Goal: Information Seeking & Learning: Check status

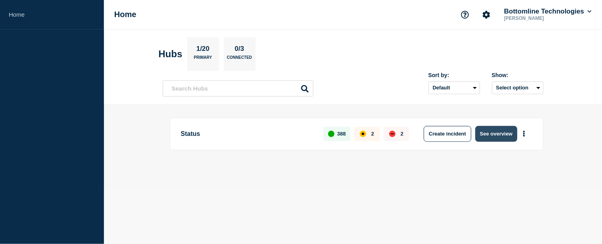
click at [499, 136] on button "See overview" at bounding box center [496, 134] width 42 height 16
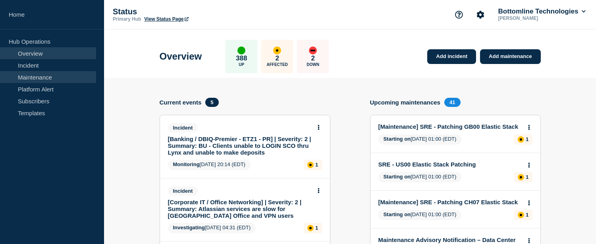
click at [53, 78] on link "Maintenance" at bounding box center [48, 77] width 96 height 12
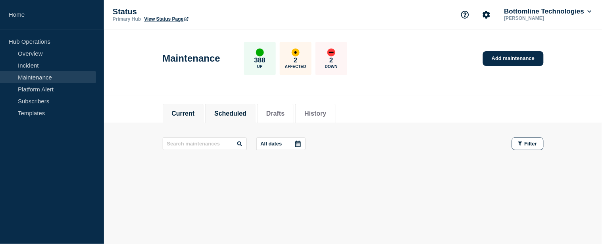
click at [236, 113] on button "Scheduled" at bounding box center [230, 113] width 32 height 7
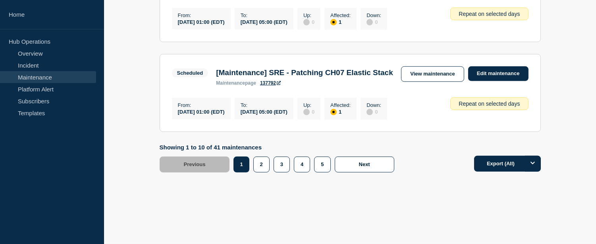
scroll to position [1027, 0]
click at [261, 165] on button "2" at bounding box center [261, 164] width 16 height 16
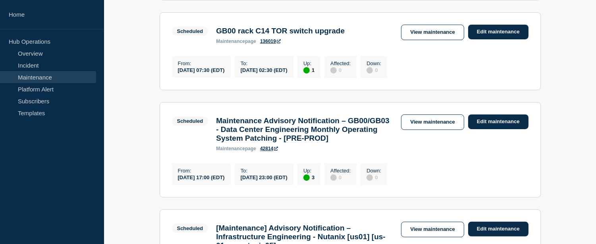
scroll to position [464, 0]
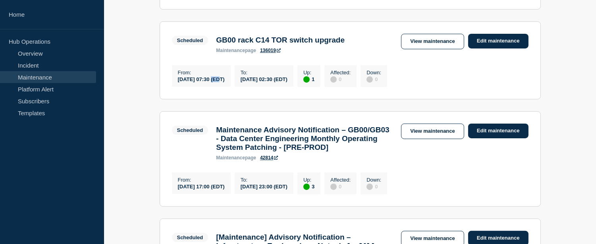
drag, startPoint x: 212, startPoint y: 98, endPoint x: 227, endPoint y: 99, distance: 15.1
click at [225, 82] on div "[DATE] 07:30 (EDT)" at bounding box center [201, 78] width 47 height 7
drag, startPoint x: 216, startPoint y: 58, endPoint x: 325, endPoint y: 61, distance: 108.7
click at [325, 44] on h3 "GB00 rack C14 TOR switch upgrade" at bounding box center [280, 40] width 129 height 9
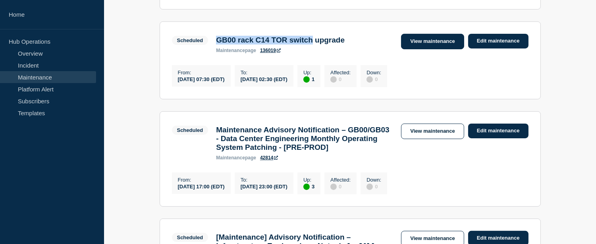
click at [424, 49] on link "View maintenance" at bounding box center [432, 41] width 63 height 15
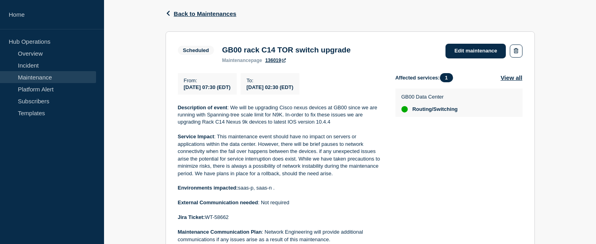
scroll to position [133, 0]
